Goal: Information Seeking & Learning: Check status

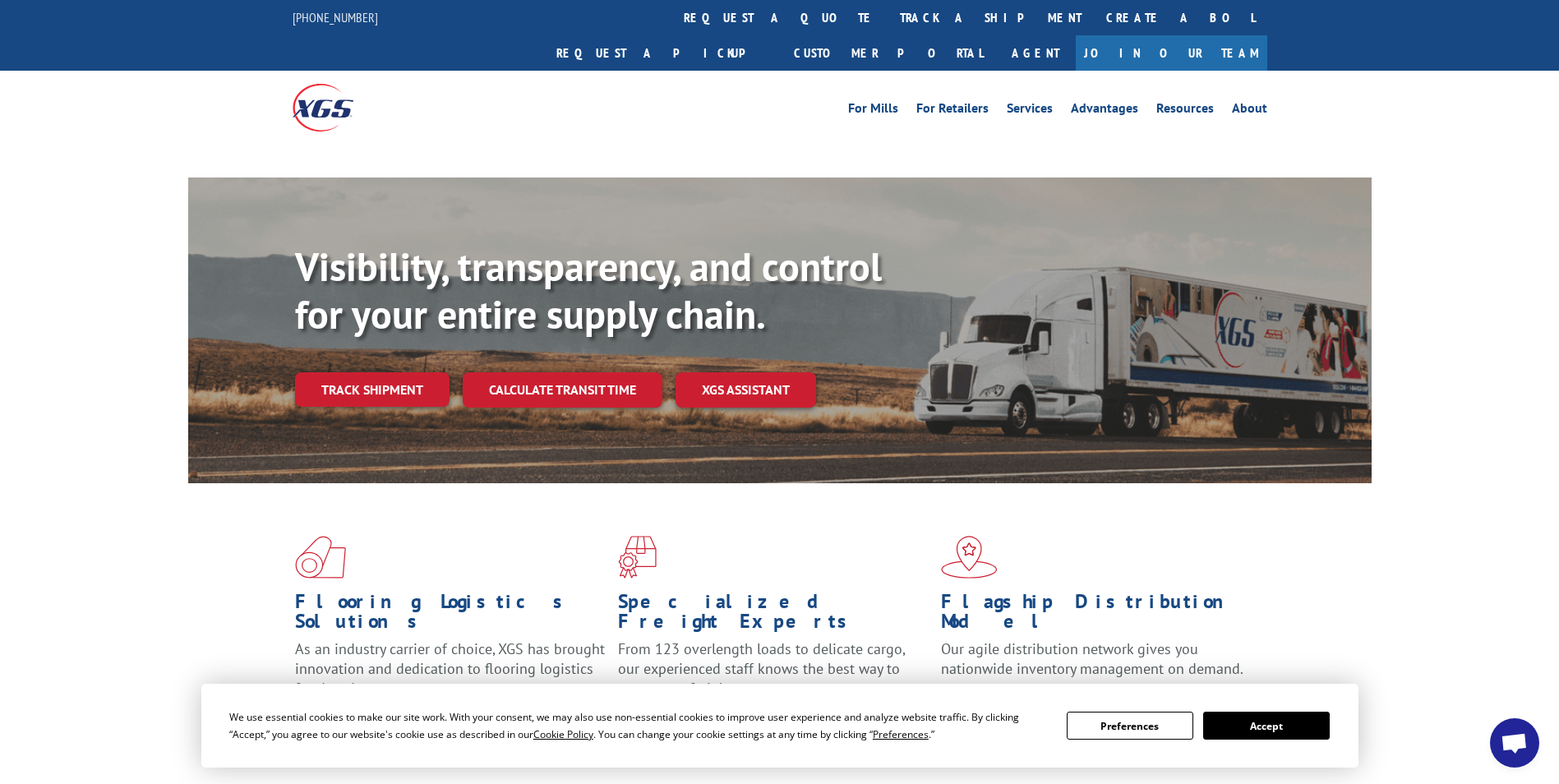
click at [338, 359] on div "Visibility, transparency, and control for your entire supply chain. Track shipm…" at bounding box center [833, 358] width 1077 height 229
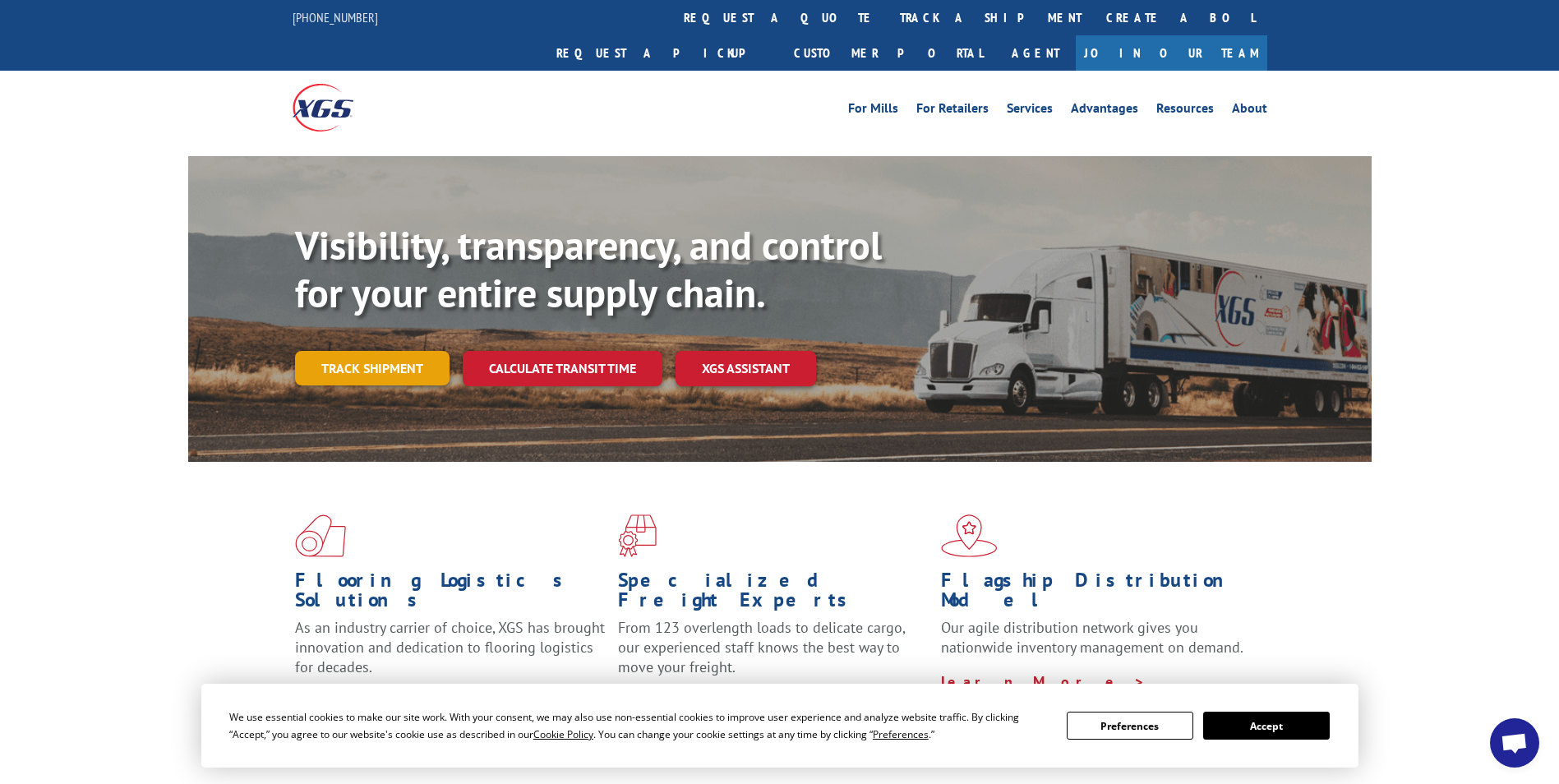
click at [360, 351] on link "Track shipment" at bounding box center [372, 368] width 155 height 34
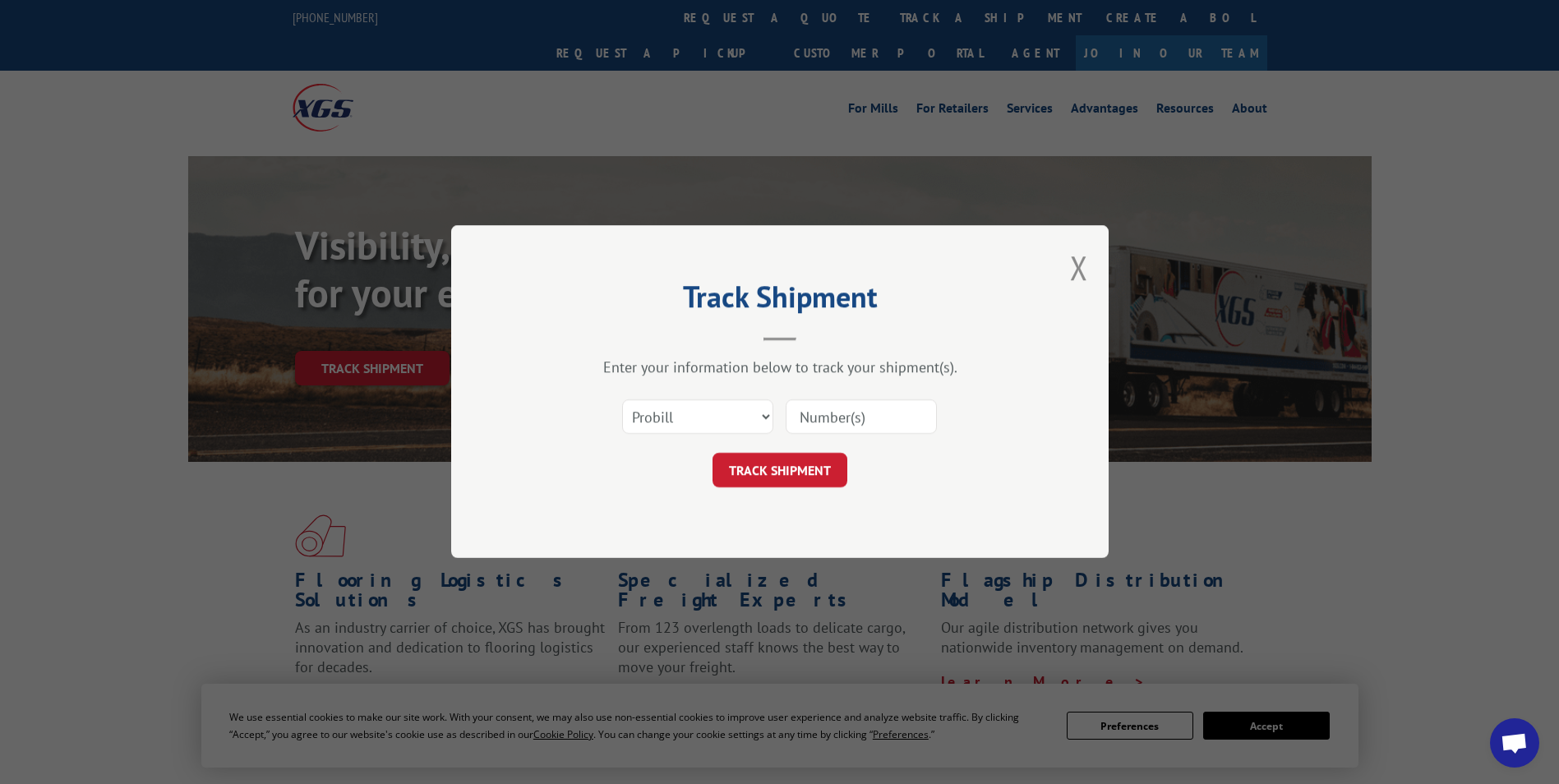
drag, startPoint x: 826, startPoint y: 411, endPoint x: 827, endPoint y: 420, distance: 9.1
click at [826, 411] on input at bounding box center [861, 417] width 151 height 34
paste input "17596552"
type input "17596552"
click at [757, 468] on button "TRACK SHIPMENT" at bounding box center [780, 471] width 134 height 34
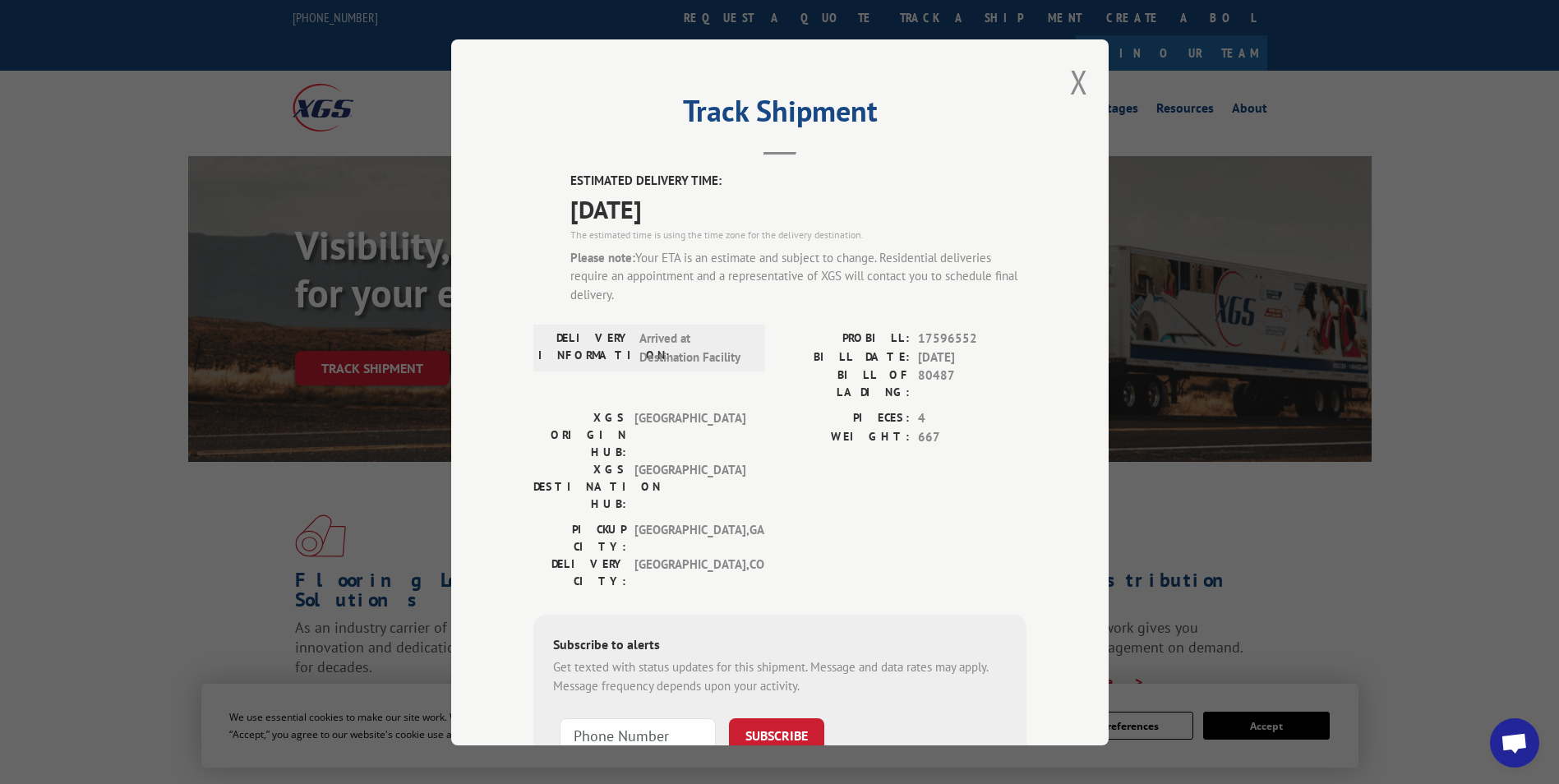
click at [1083, 84] on div "Track Shipment ESTIMATED DELIVERY TIME: [DATE] The estimated time is using the …" at bounding box center [780, 393] width 658 height 706
click at [1071, 91] on button "Close modal" at bounding box center [1080, 82] width 19 height 44
